Goal: Task Accomplishment & Management: Manage account settings

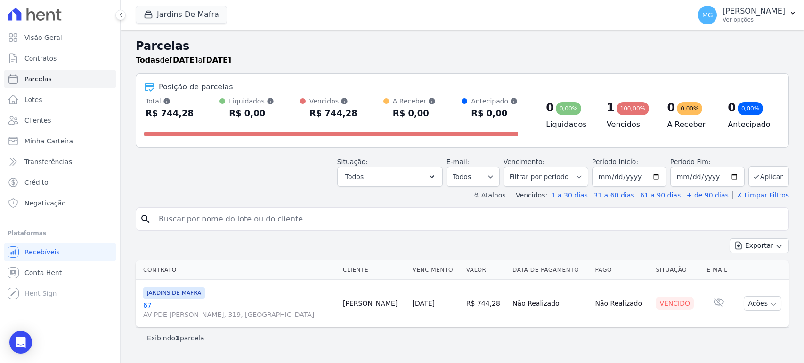
select select
click at [216, 219] on input "search" at bounding box center [468, 219] width 631 height 19
type input "58"
select select
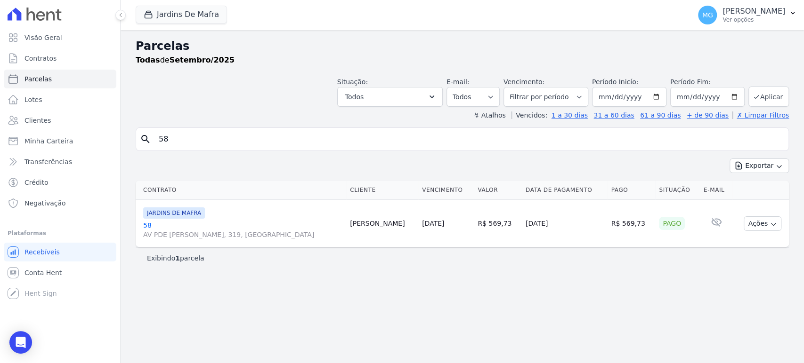
drag, startPoint x: 135, startPoint y: 178, endPoint x: 602, endPoint y: 301, distance: 483.0
click at [602, 301] on div "Parcelas Todas de Setembro/2025 Situação: Agendado Em Aberto Pago Processando C…" at bounding box center [462, 196] width 683 height 333
click at [149, 15] on icon "button" at bounding box center [148, 14] width 9 height 9
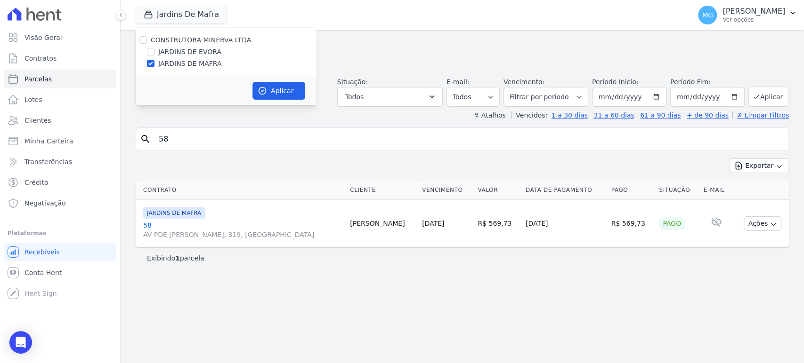
click at [176, 42] on label "CONSTRUTORA MINERVA LTDA" at bounding box center [201, 40] width 100 height 8
click at [147, 42] on input "CONSTRUTORA MINERVA LTDA" at bounding box center [143, 40] width 8 height 8
checkbox input "true"
click at [275, 94] on button "Aplicar" at bounding box center [278, 91] width 53 height 18
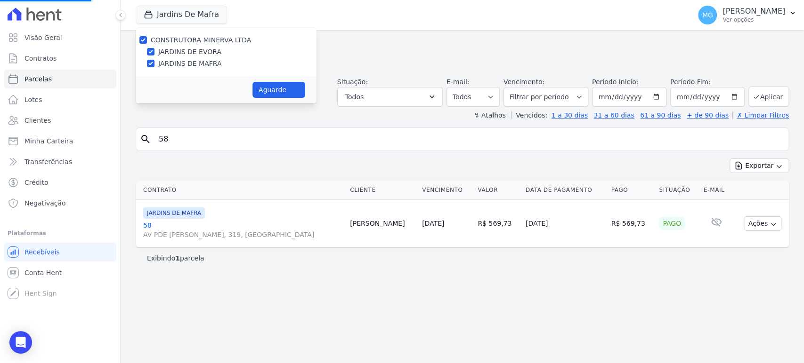
select select
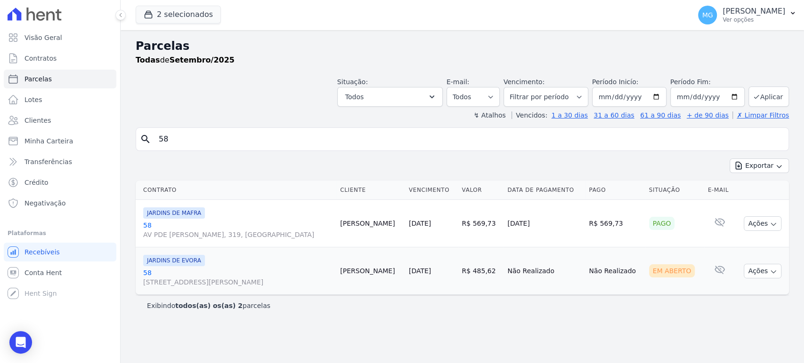
click at [203, 141] on input "58" at bounding box center [468, 139] width 631 height 19
type input "39"
select select
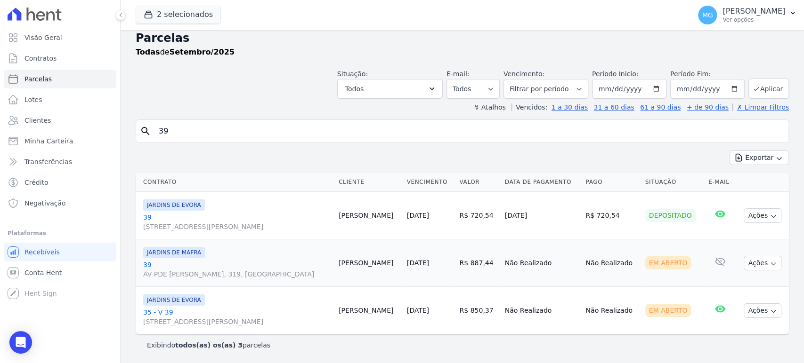
scroll to position [33, 0]
click at [234, 122] on input "39" at bounding box center [468, 131] width 631 height 19
type input "77"
select select
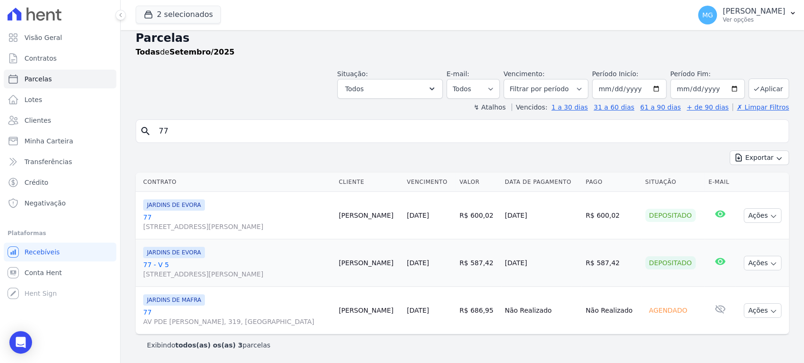
scroll to position [33, 0]
click at [225, 122] on input "77" at bounding box center [468, 131] width 631 height 19
type input "56"
select select
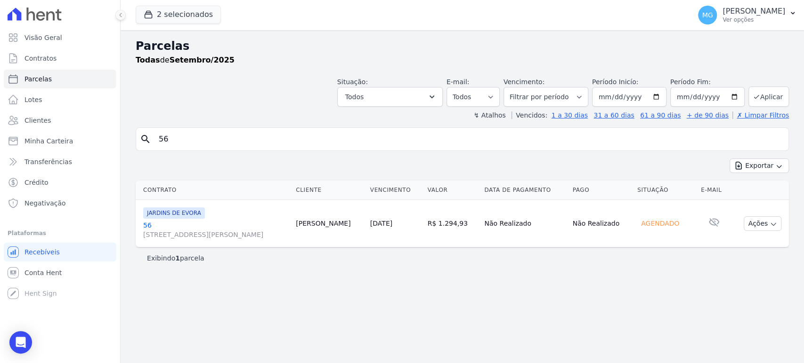
click at [261, 138] on input "56" at bounding box center [468, 139] width 631 height 19
type input "31"
select select
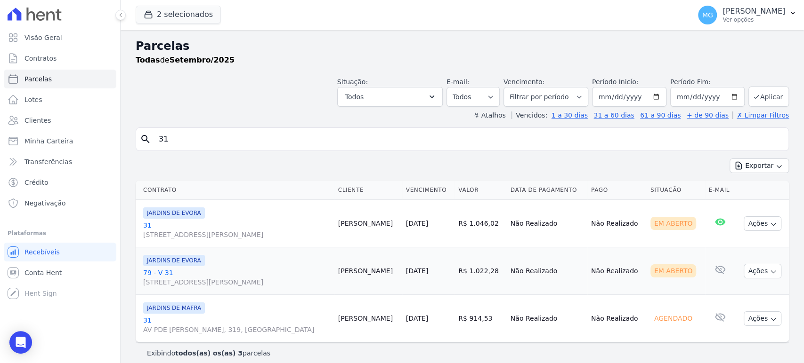
scroll to position [7, 0]
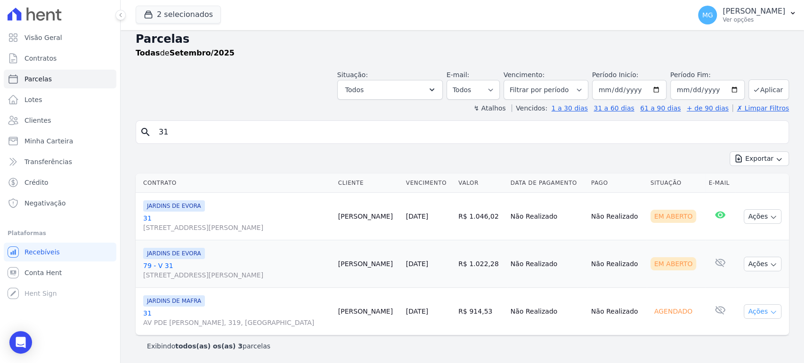
click at [757, 312] on button "Ações" at bounding box center [762, 312] width 38 height 15
click at [176, 299] on span "JARDINS DE MAFRA" at bounding box center [174, 301] width 62 height 11
click at [147, 315] on link "31 AV PDE GREGORIO MAFRA, 319, VILA TAQUARI" at bounding box center [236, 318] width 187 height 19
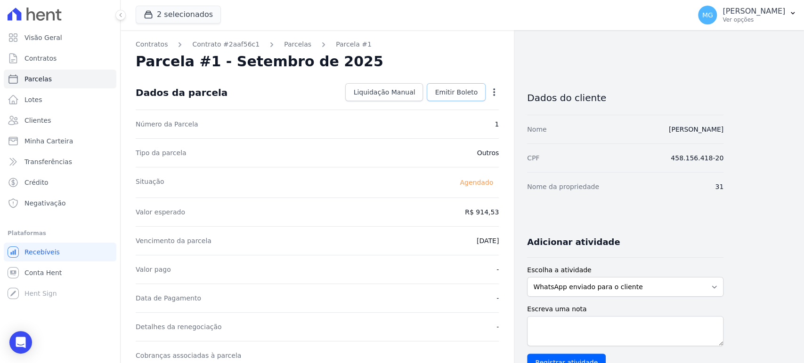
click at [462, 93] on span "Emitir Boleto" at bounding box center [456, 92] width 43 height 9
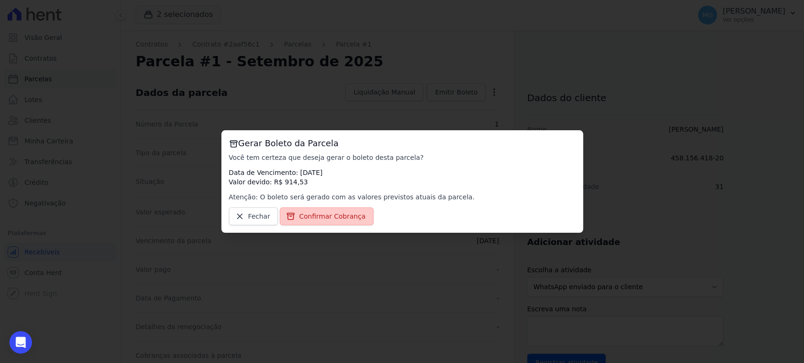
click at [339, 216] on span "Confirmar Cobrança" at bounding box center [332, 216] width 66 height 9
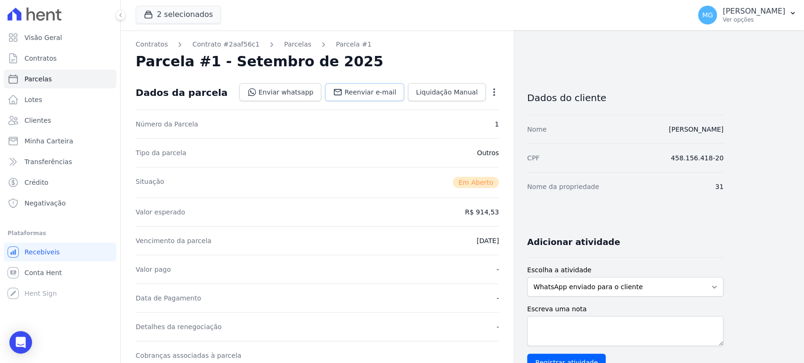
click at [366, 93] on span "Reenviar e-mail" at bounding box center [370, 92] width 52 height 9
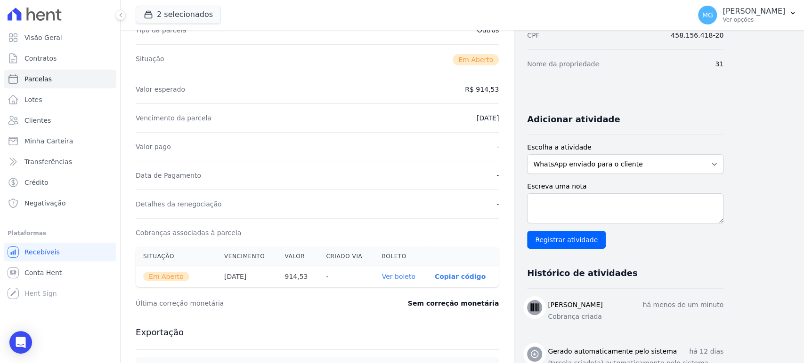
scroll to position [244, 0]
